Goal: Navigation & Orientation: Find specific page/section

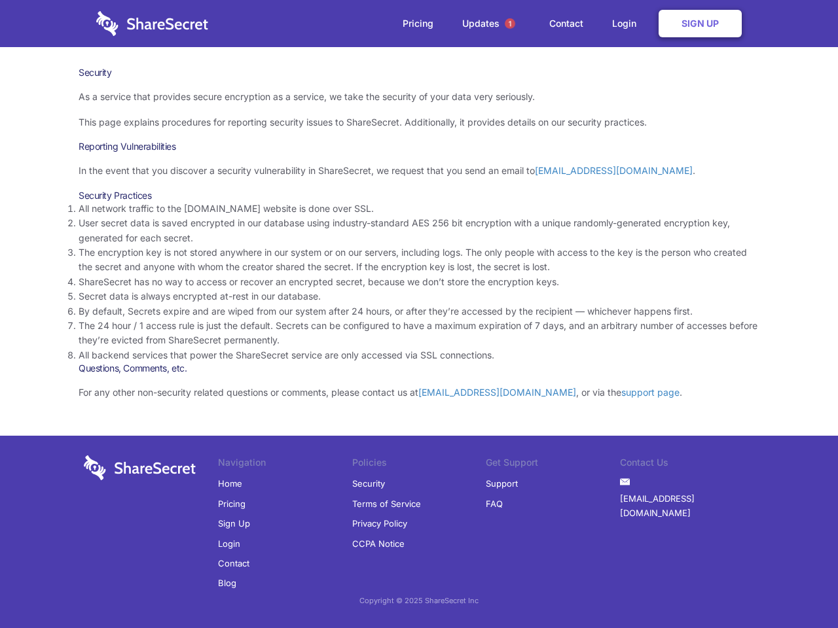
click at [419, 314] on li "By default, Secrets expire and are wiped from our system after 24 hours, or aft…" at bounding box center [419, 311] width 681 height 14
click at [510, 24] on span "1" at bounding box center [510, 23] width 10 height 10
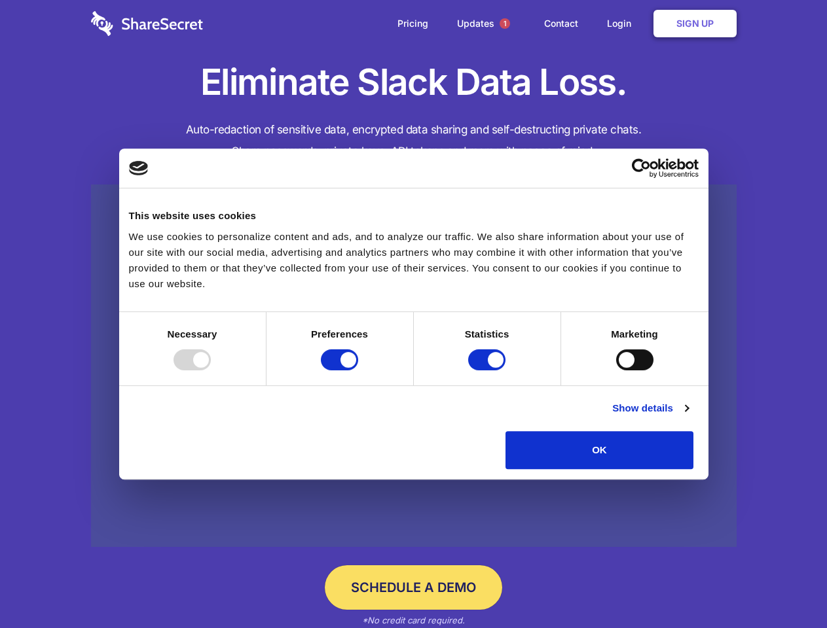
click at [211, 370] on div at bounding box center [191, 359] width 37 height 21
click at [358, 370] on input "Preferences" at bounding box center [339, 359] width 37 height 21
checkbox input "false"
click at [488, 370] on input "Statistics" at bounding box center [486, 359] width 37 height 21
checkbox input "false"
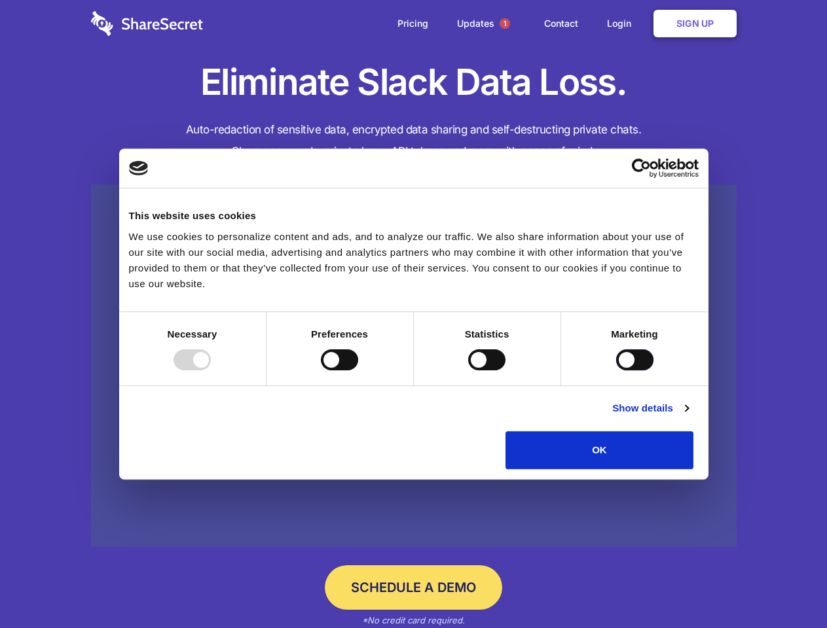
click at [616, 370] on input "Marketing" at bounding box center [634, 359] width 37 height 21
checkbox input "true"
click at [688, 416] on link "Show details" at bounding box center [650, 409] width 76 height 16
click at [0, 0] on li "Necessary 7 Necessary cookies help make a website usable by enabling basic func…" at bounding box center [0, 0] width 0 height 0
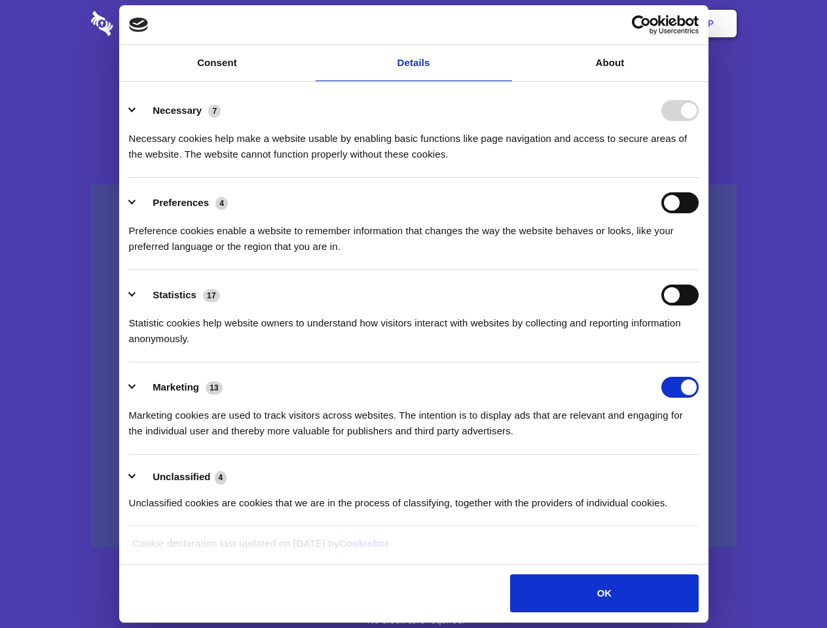
click at [504, 24] on span "1" at bounding box center [504, 23] width 10 height 10
